Goal: Task Accomplishment & Management: Manage account settings

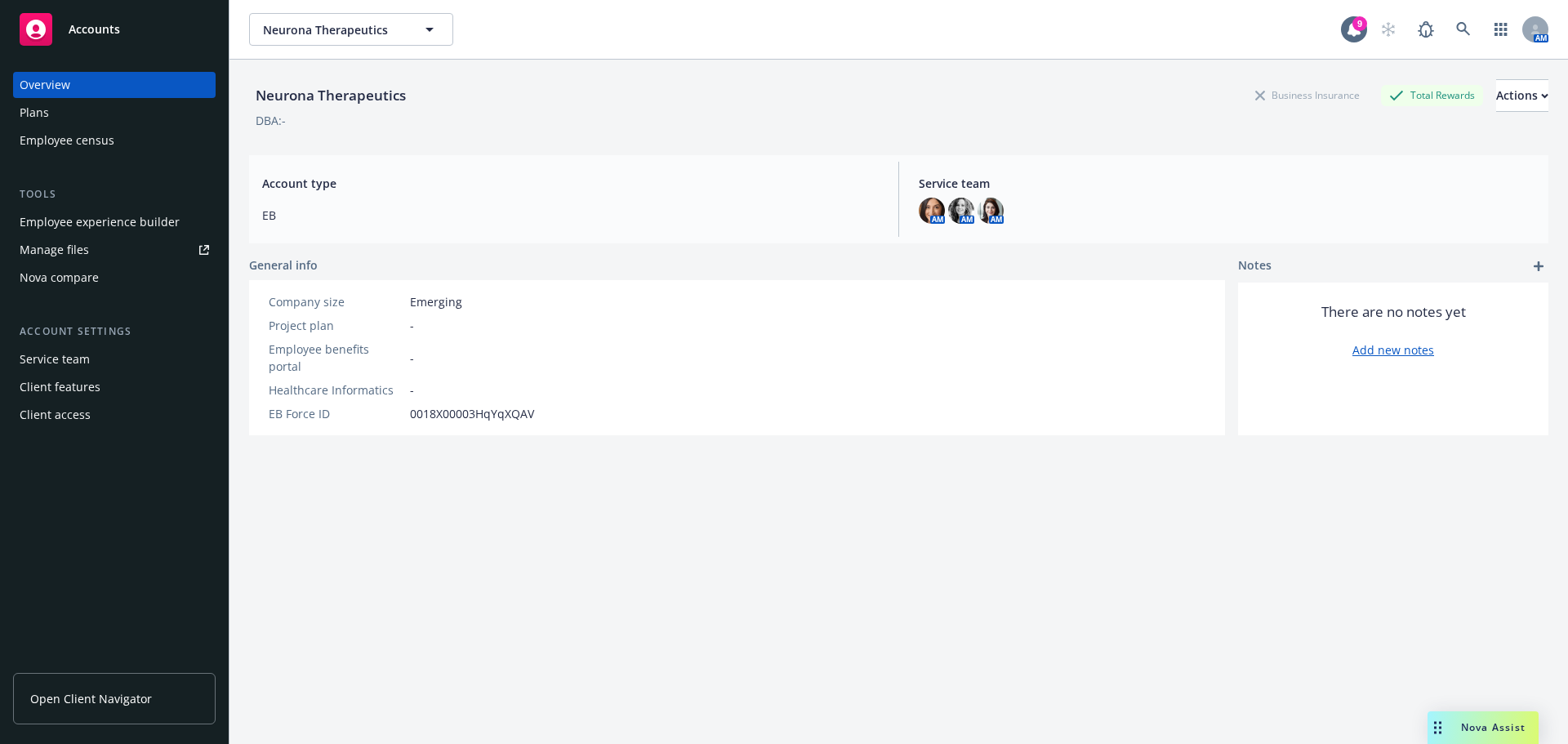
click at [87, 215] on div "Employee experience builder" at bounding box center [99, 223] width 160 height 27
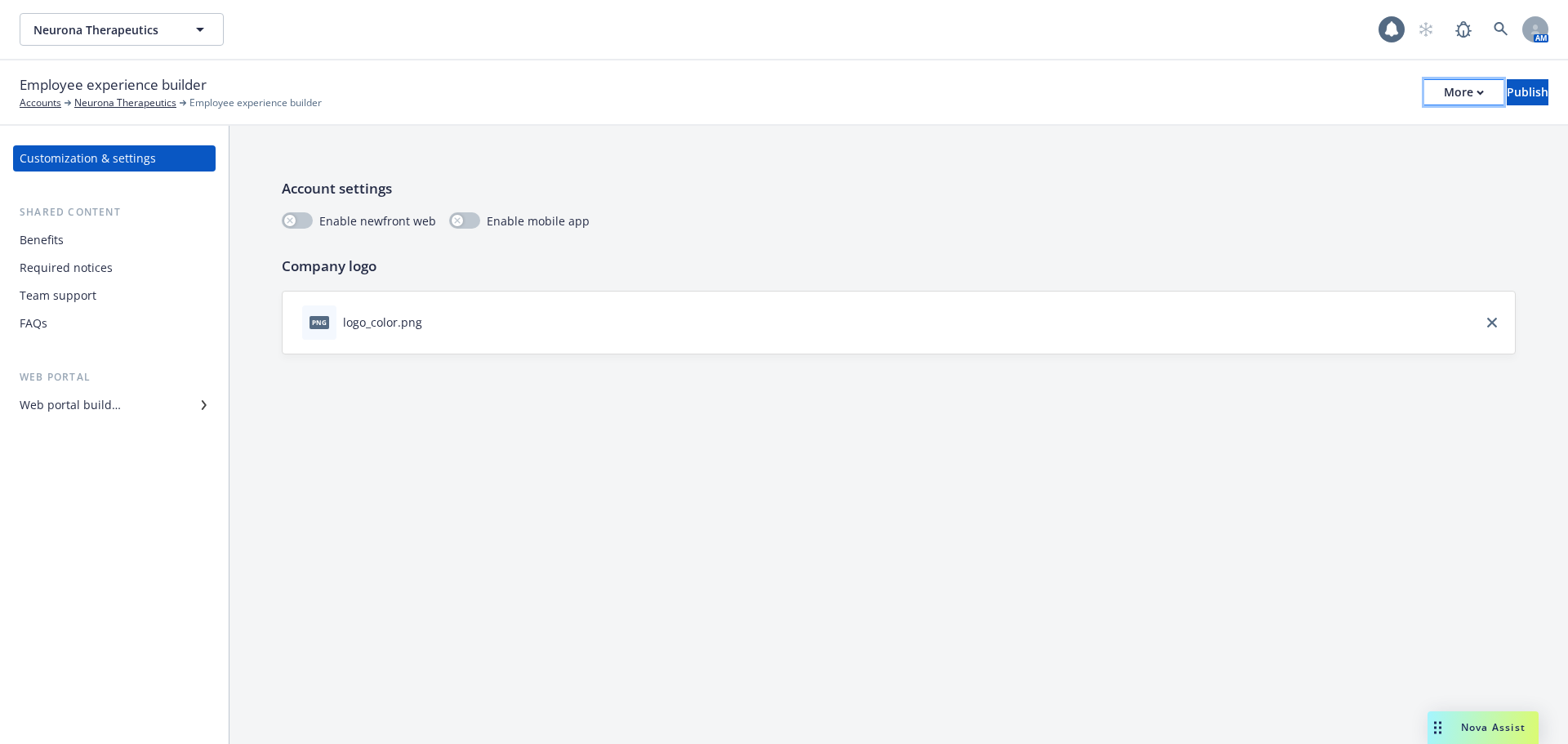
click at [1443, 91] on button "More" at bounding box center [1465, 93] width 80 height 27
click at [1152, 86] on div "Employee experience builder Accounts Neurona Therapeutics Employee experience b…" at bounding box center [784, 92] width 1529 height 36
click at [1534, 27] on icon at bounding box center [1535, 27] width 5 height 5
